Goal: Navigation & Orientation: Find specific page/section

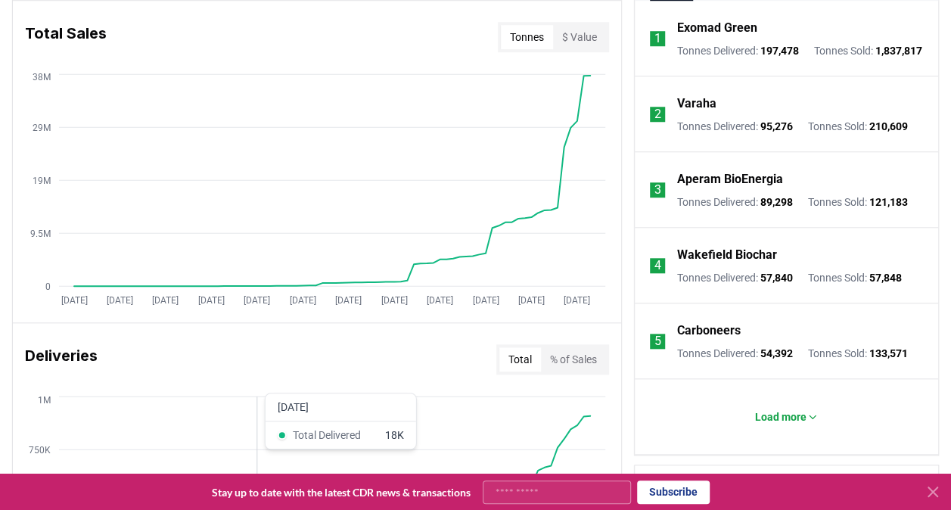
scroll to position [832, 0]
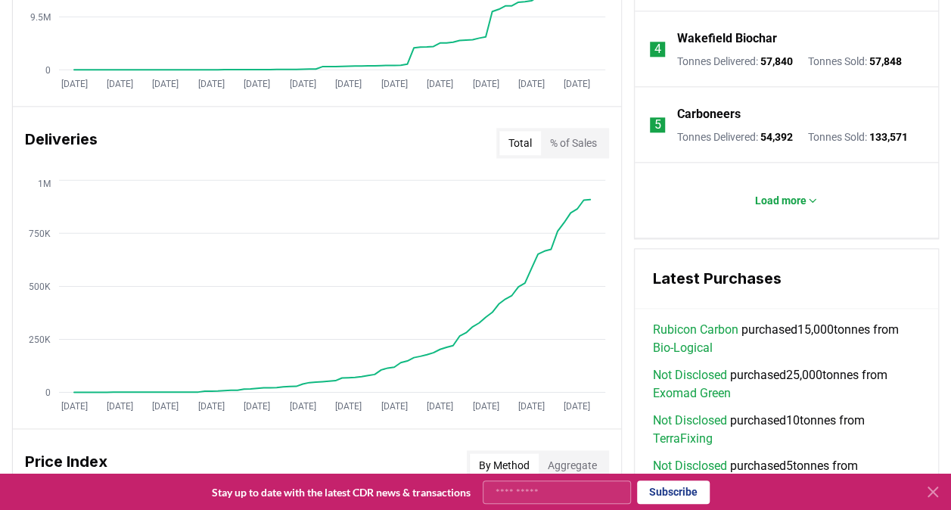
click at [935, 490] on icon at bounding box center [932, 491] width 18 height 18
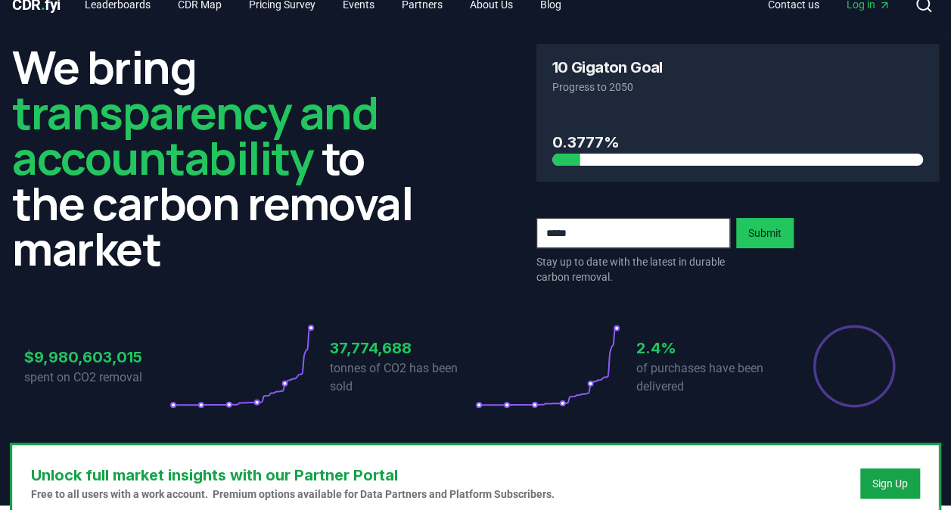
scroll to position [0, 0]
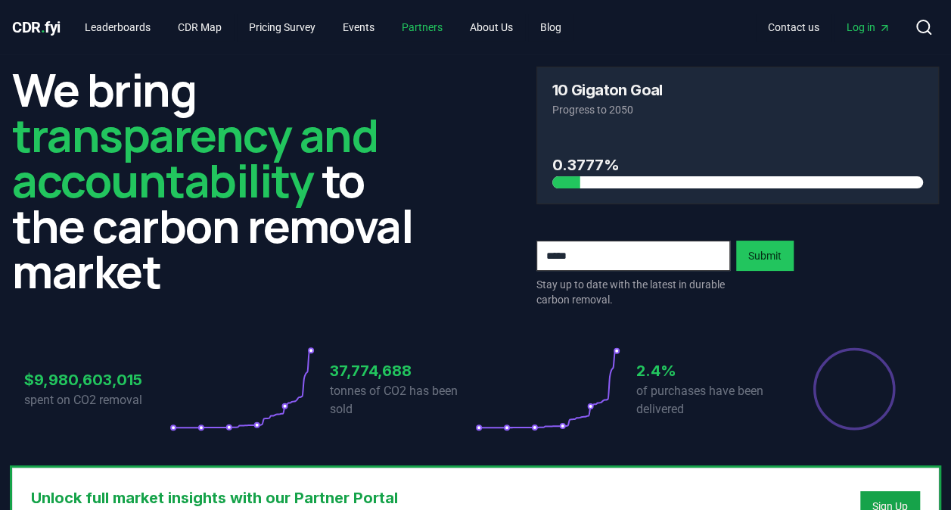
click at [439, 28] on link "Partners" at bounding box center [421, 27] width 65 height 27
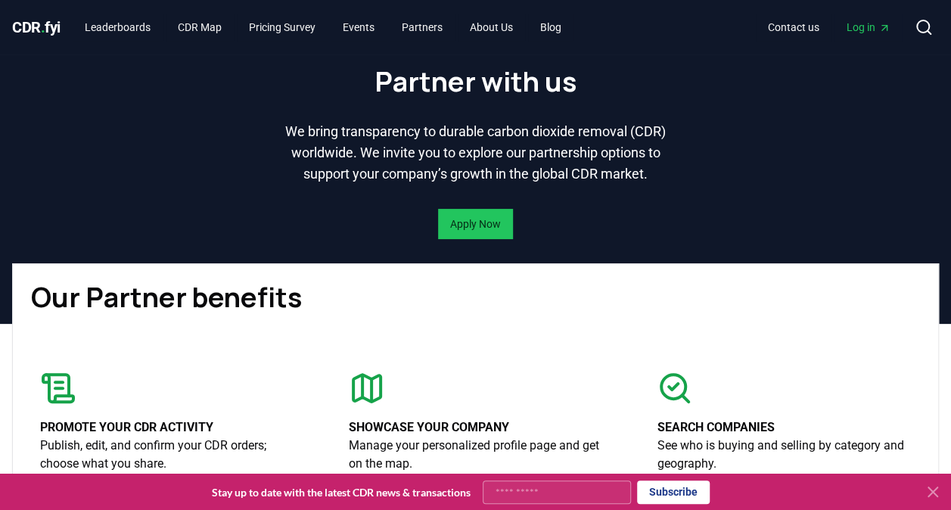
drag, startPoint x: 268, startPoint y: 2, endPoint x: 50, endPoint y: 20, distance: 218.6
click at [50, 20] on span "CDR . fyi" at bounding box center [36, 27] width 48 height 18
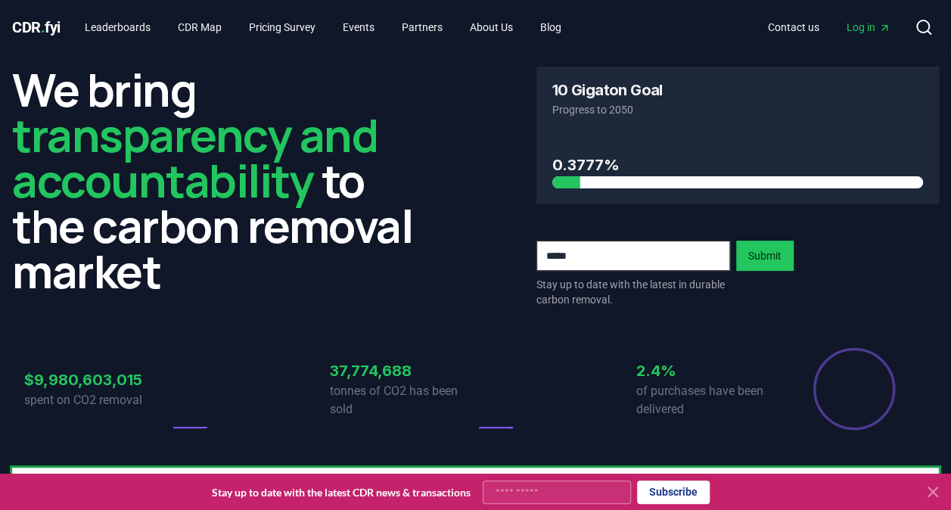
click at [47, 20] on span "CDR . fyi" at bounding box center [36, 27] width 48 height 18
